Goal: Navigation & Orientation: Find specific page/section

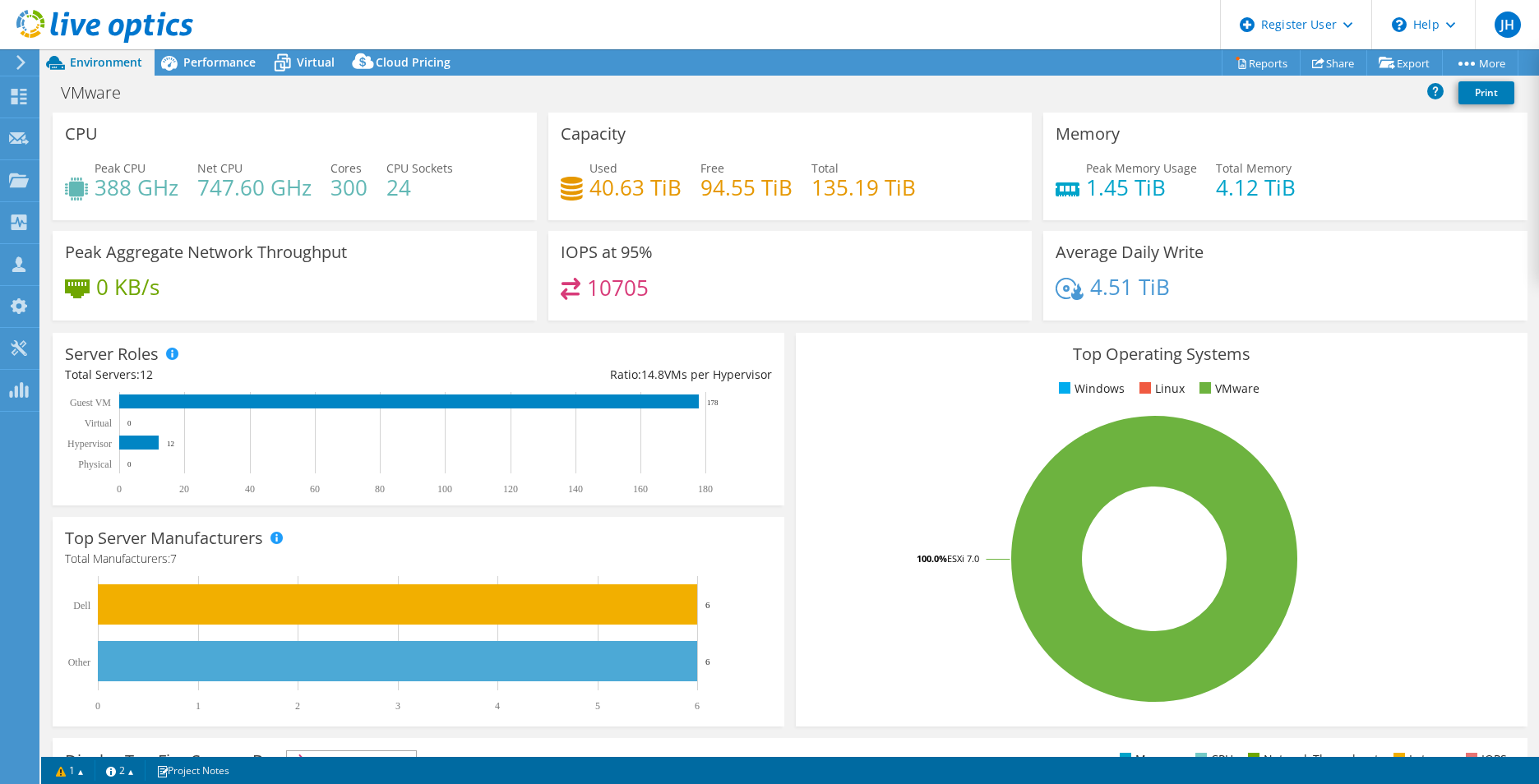
select select "USD"
click at [16, 101] on use at bounding box center [19, 96] width 16 height 16
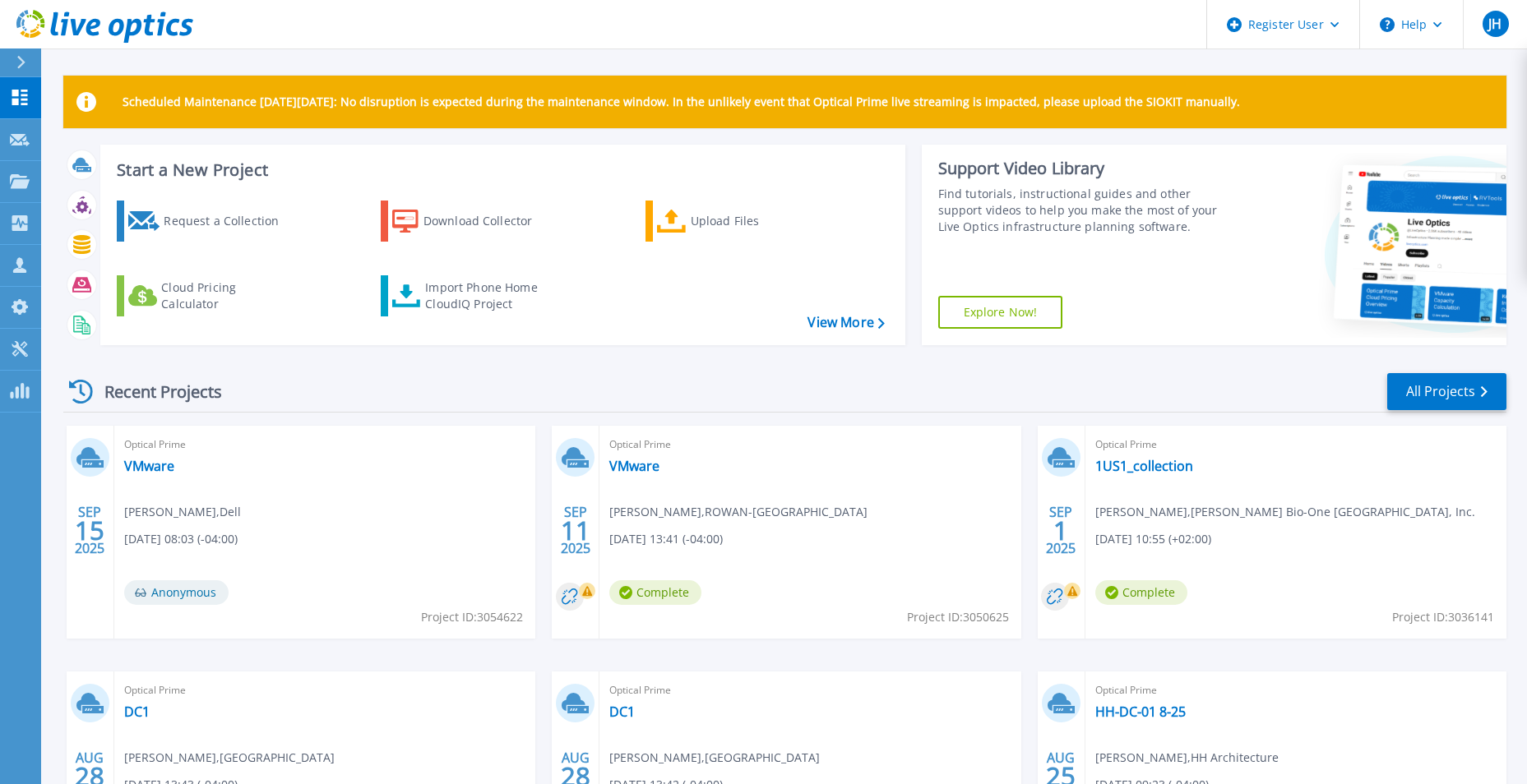
click at [961, 110] on div "Scheduled Maintenance [DATE][DATE]: No disruption is expected during the mainte…" at bounding box center [784, 101] width 1443 height 53
drag, startPoint x: 124, startPoint y: 98, endPoint x: 1288, endPoint y: 97, distance: 1164.0
click at [1288, 97] on div "Scheduled Maintenance [DATE][DATE]: No disruption is expected during the mainte…" at bounding box center [784, 101] width 1443 height 53
drag, startPoint x: 1288, startPoint y: 97, endPoint x: 1311, endPoint y: 122, distance: 34.0
click at [1311, 122] on div "Scheduled Maintenance [DATE][DATE]: No disruption is expected during the mainte…" at bounding box center [784, 101] width 1443 height 53
